Goal: Book appointment/travel/reservation

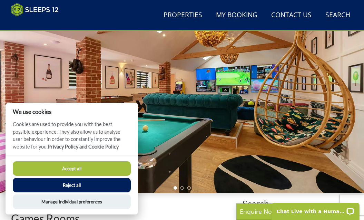
scroll to position [66, 0]
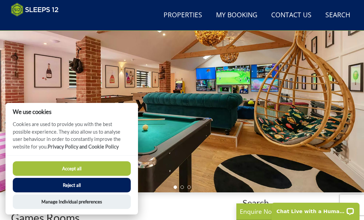
click at [80, 185] on button "Reject all" at bounding box center [72, 185] width 118 height 14
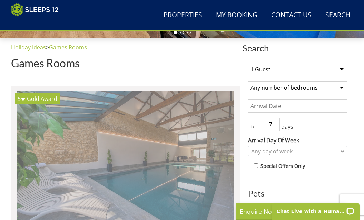
scroll to position [217, 0]
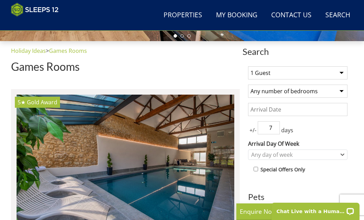
select select "6"
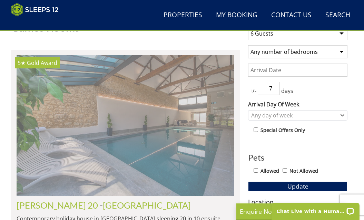
scroll to position [254, 0]
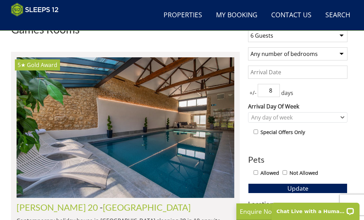
click at [275, 88] on input "8" at bounding box center [269, 90] width 22 height 13
click at [275, 88] on input "9" at bounding box center [269, 90] width 22 height 13
click at [275, 93] on input "8" at bounding box center [269, 90] width 22 height 13
click at [275, 93] on input "7" at bounding box center [269, 90] width 22 height 13
click at [275, 93] on input "6" at bounding box center [269, 90] width 22 height 13
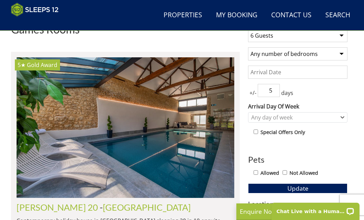
click at [275, 92] on input "5" at bounding box center [269, 90] width 22 height 13
type input "4"
click at [275, 92] on input "4" at bounding box center [269, 90] width 22 height 13
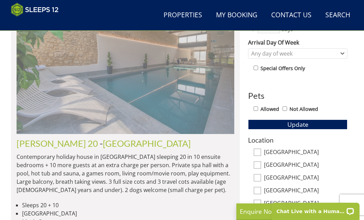
scroll to position [334, 0]
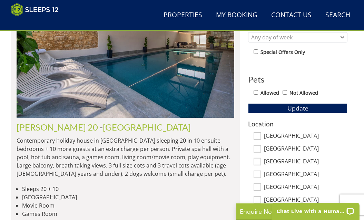
click at [256, 93] on input "Allowed" at bounding box center [256, 92] width 4 height 4
checkbox input "true"
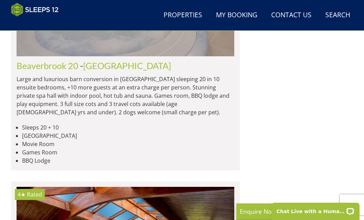
scroll to position [3723, 0]
